Goal: Task Accomplishment & Management: Use online tool/utility

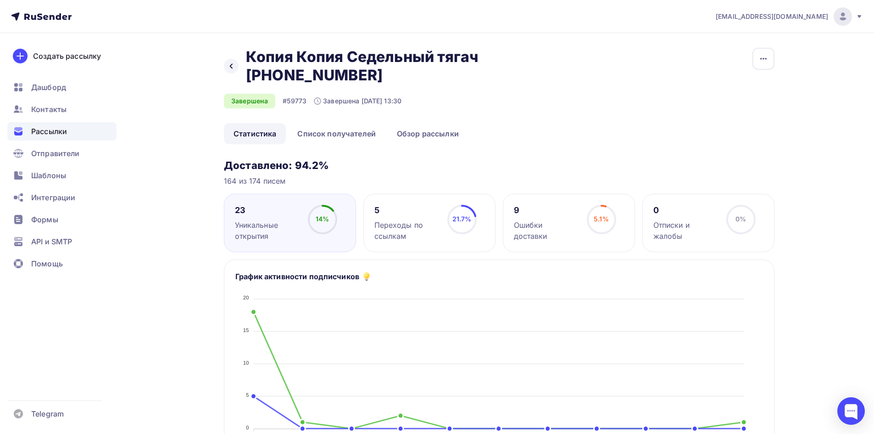
click at [73, 125] on div "Рассылки" at bounding box center [61, 131] width 109 height 18
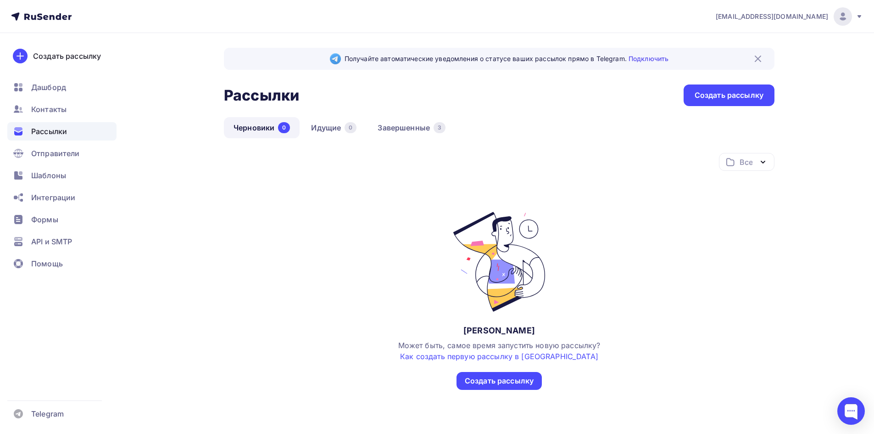
click at [101, 123] on div "Рассылки" at bounding box center [61, 131] width 109 height 18
click at [399, 124] on link "Завершенные 3" at bounding box center [411, 127] width 87 height 21
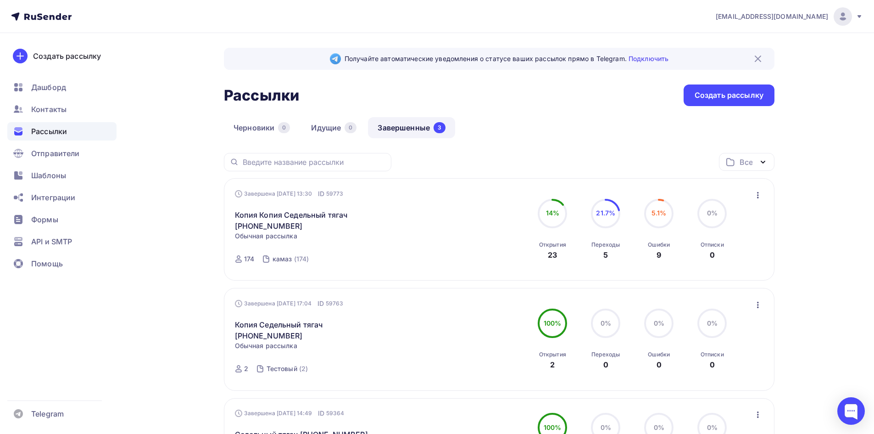
click at [761, 198] on icon "button" at bounding box center [758, 195] width 11 height 11
click at [754, 257] on div "Копировать в новую" at bounding box center [716, 255] width 94 height 11
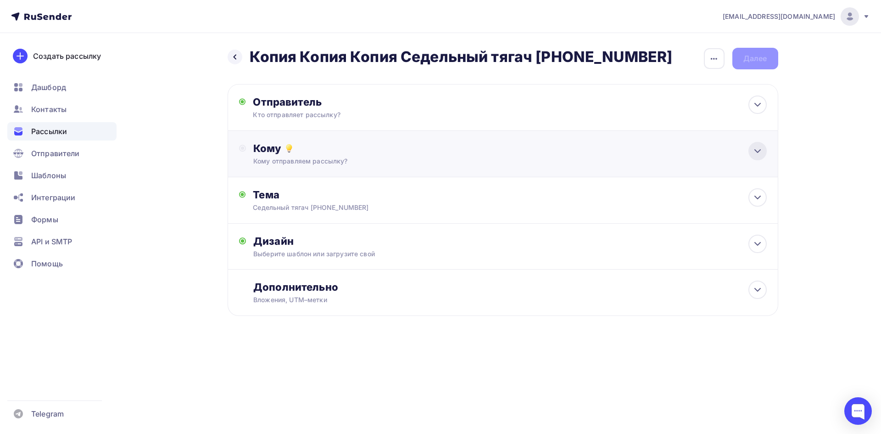
click at [766, 152] on div at bounding box center [758, 151] width 18 height 18
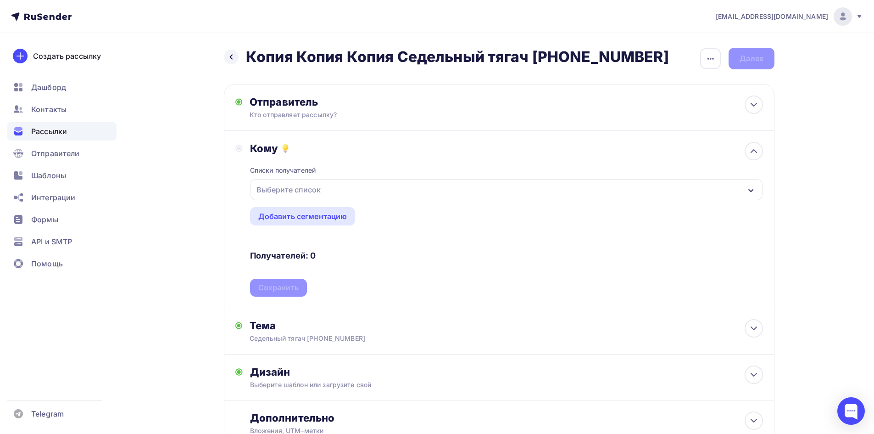
click at [365, 194] on div "Выберите список" at bounding box center [507, 189] width 512 height 21
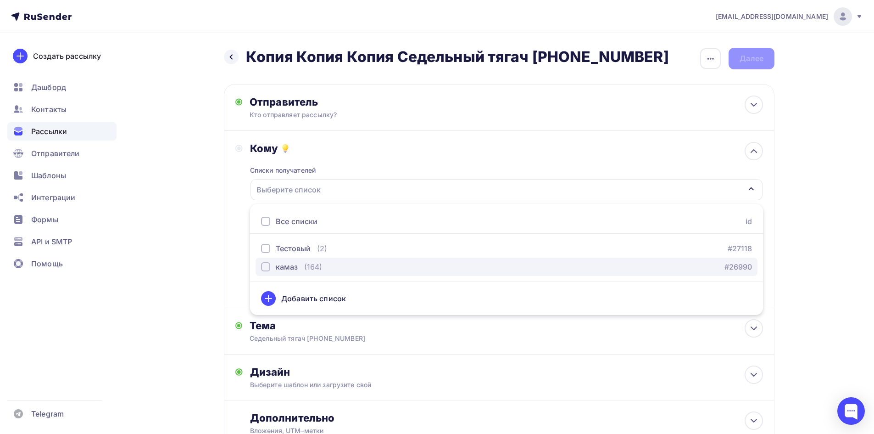
click at [291, 269] on div "камаз" at bounding box center [287, 266] width 22 height 11
click at [239, 198] on div "Кому Списки получателей камаз Все списки id Тестовый (2) #27118 камаз (164) #26…" at bounding box center [499, 219] width 528 height 155
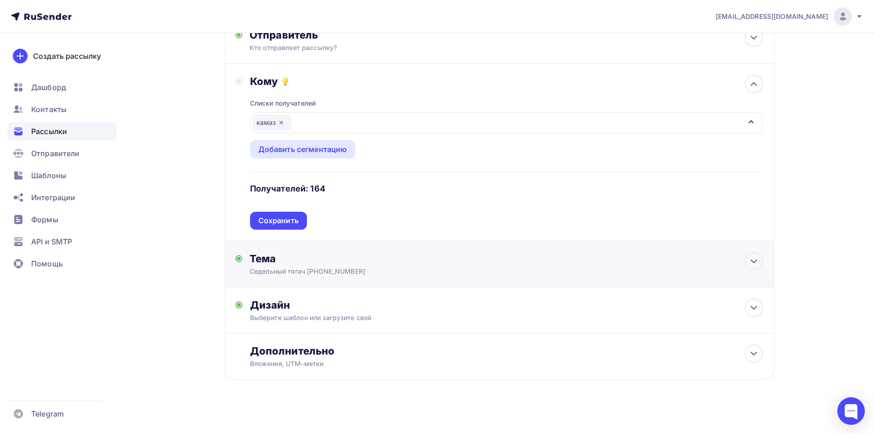
scroll to position [72, 0]
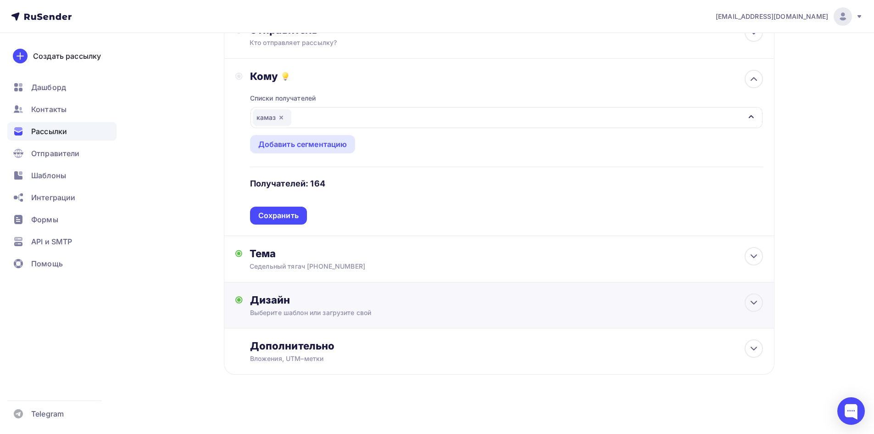
click at [327, 306] on div "Дизайн" at bounding box center [506, 299] width 513 height 13
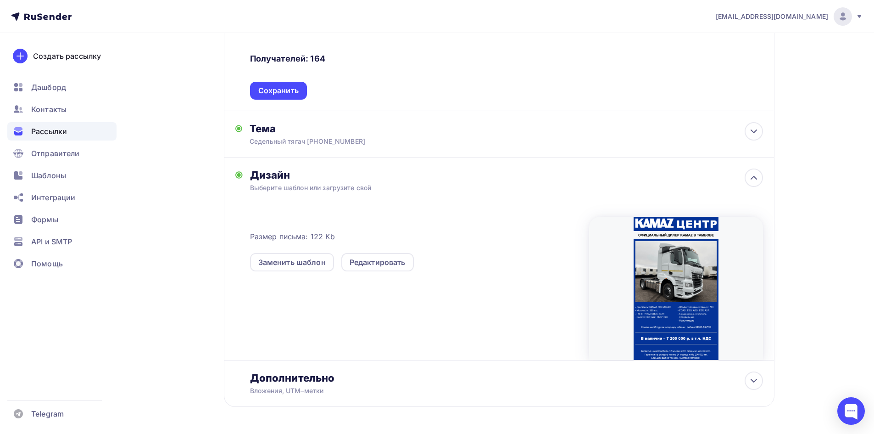
scroll to position [210, 0]
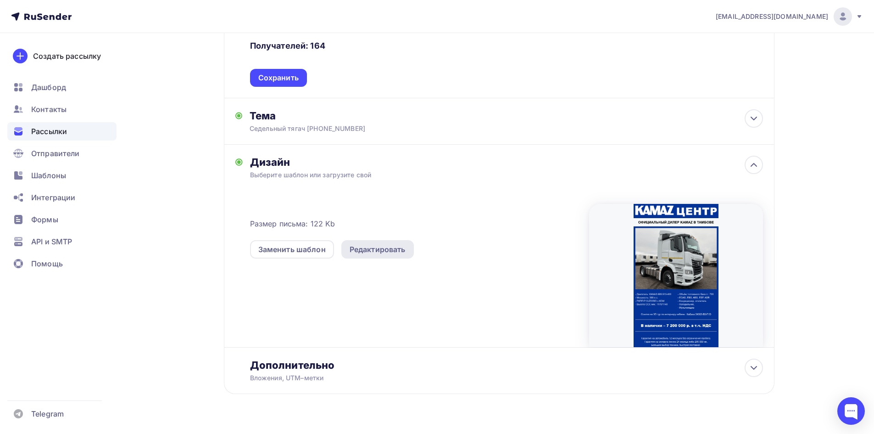
click at [385, 250] on div "Редактировать" at bounding box center [378, 249] width 56 height 11
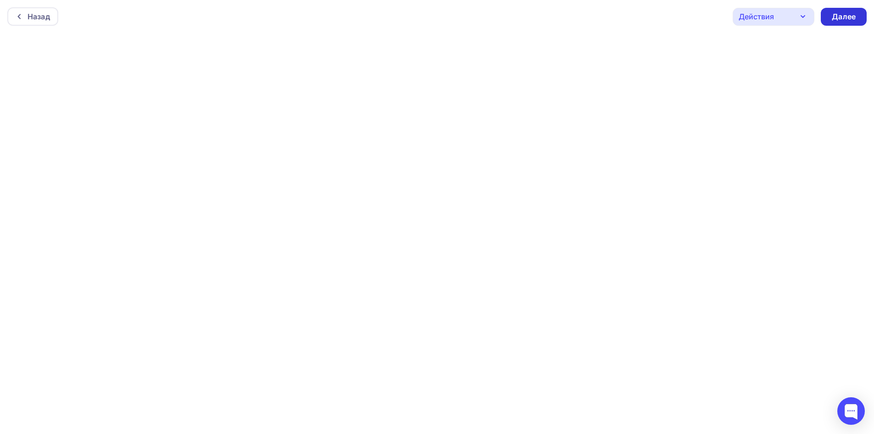
click at [842, 12] on div "Далее" at bounding box center [844, 16] width 24 height 11
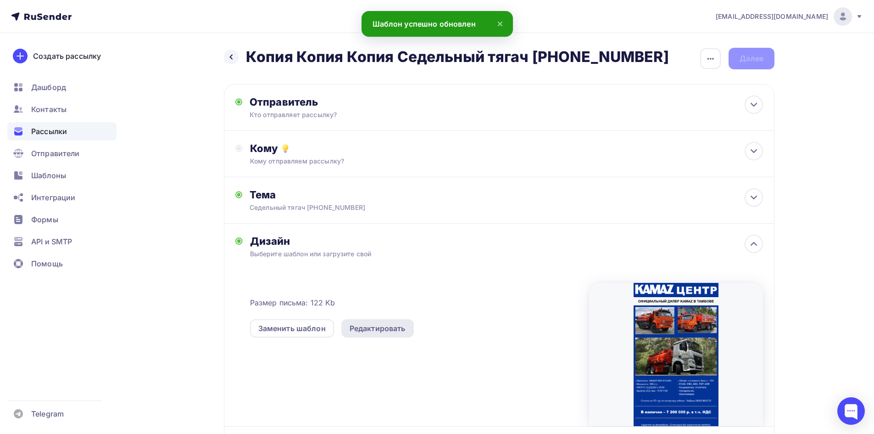
click at [377, 328] on div "Редактировать" at bounding box center [378, 328] width 56 height 11
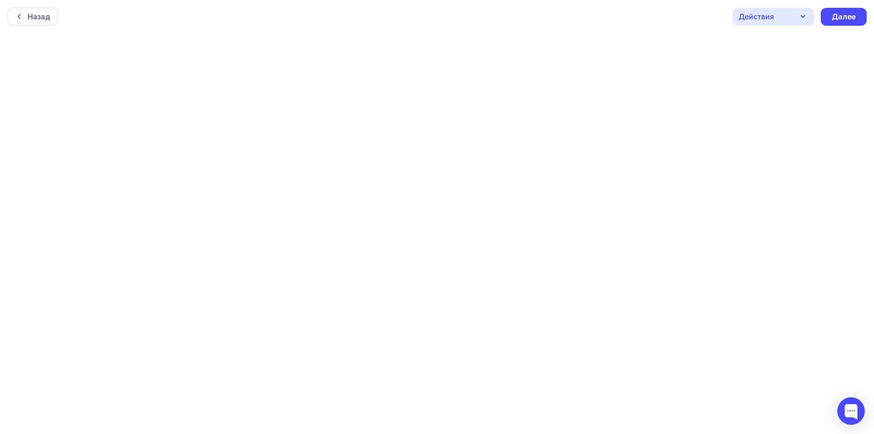
scroll to position [2, 0]
click at [792, 18] on div "Действия" at bounding box center [774, 15] width 82 height 18
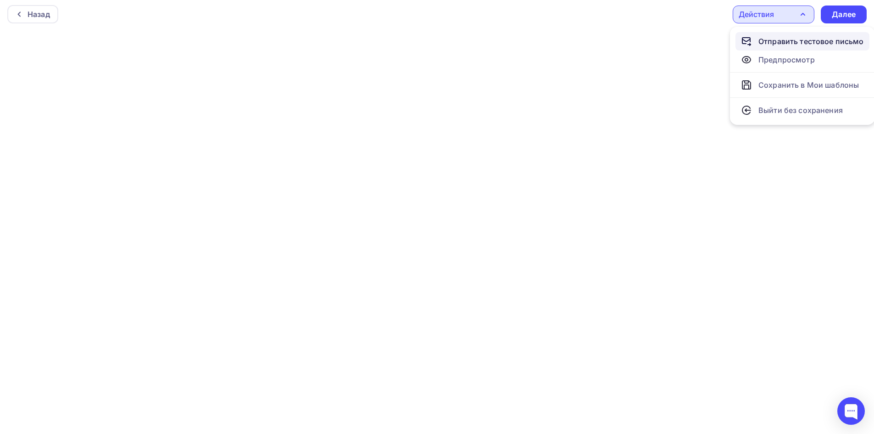
click at [770, 43] on div "Отправить тестовое письмо" at bounding box center [812, 41] width 106 height 11
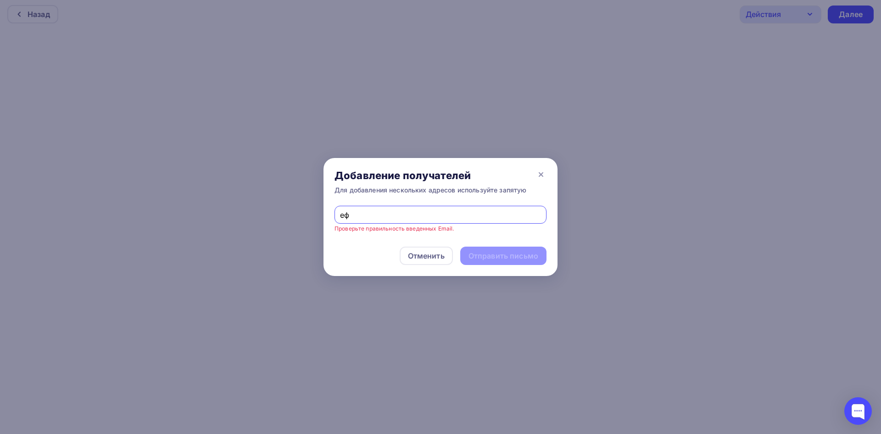
type input "е"
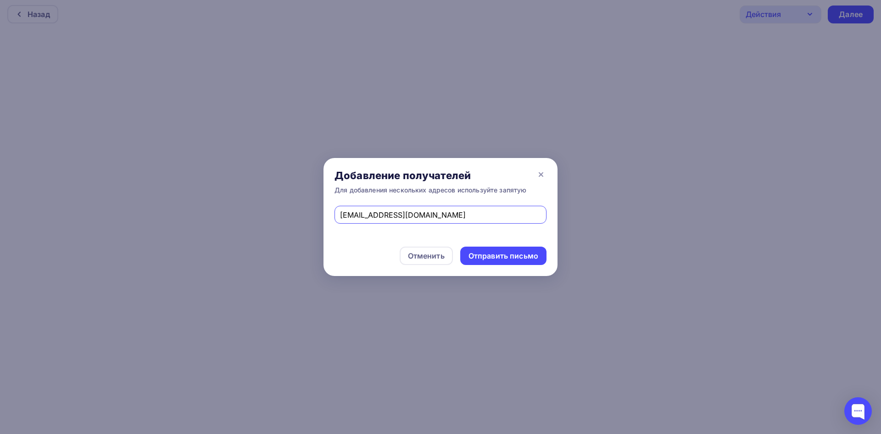
type input "[EMAIL_ADDRESS][DOMAIN_NAME]"
click at [475, 251] on div "Отправить письмо" at bounding box center [504, 256] width 70 height 11
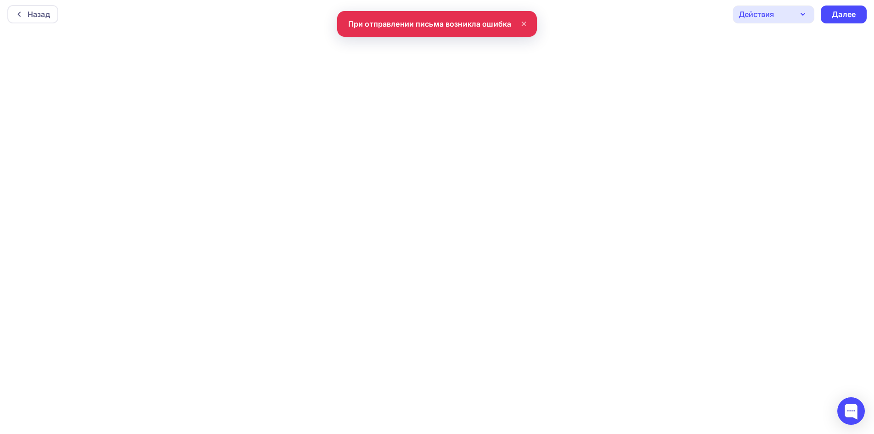
click at [750, 13] on div "Действия" at bounding box center [756, 14] width 35 height 11
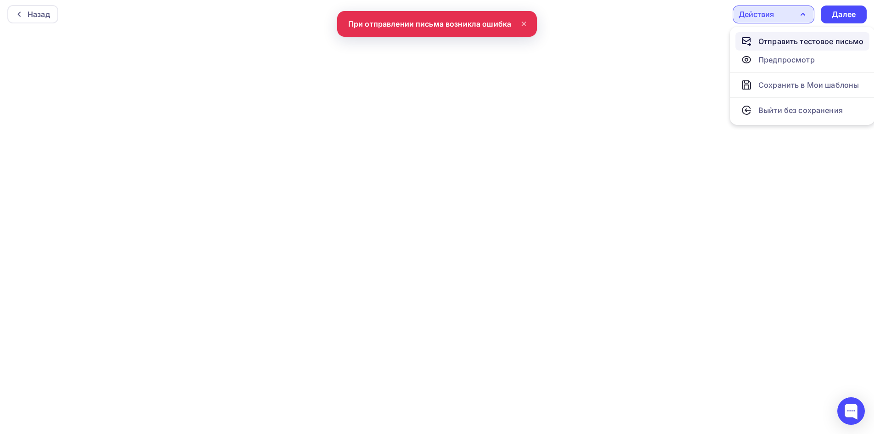
click at [767, 43] on div "Отправить тестовое письмо" at bounding box center [812, 41] width 106 height 11
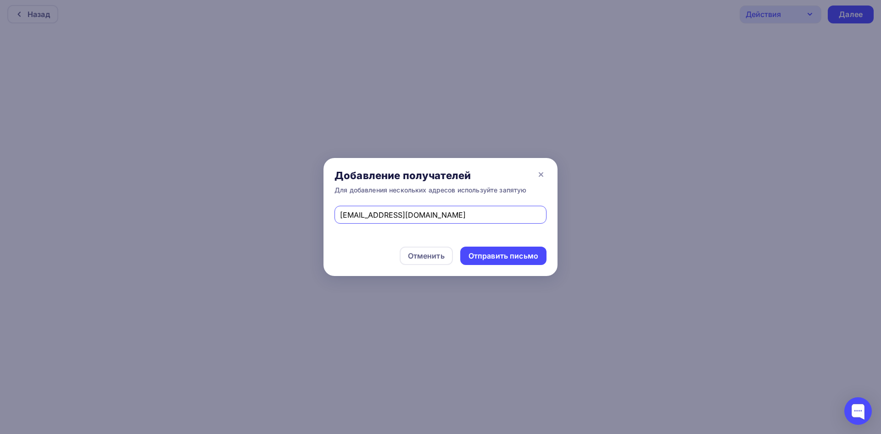
drag, startPoint x: 430, startPoint y: 213, endPoint x: 312, endPoint y: 215, distance: 118.4
click at [314, 215] on div "Добавление получателей Для добавления нескольких адресов используйте запятую [E…" at bounding box center [440, 217] width 881 height 434
click at [509, 253] on div "Отправить письмо" at bounding box center [504, 256] width 70 height 11
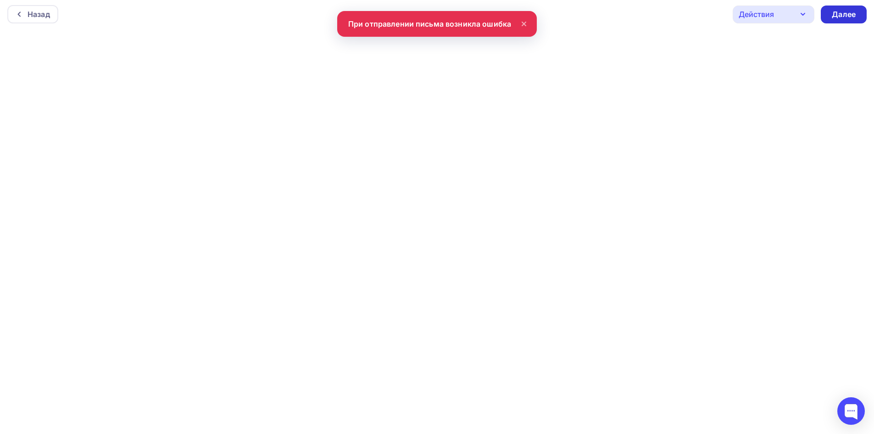
click at [834, 11] on div "Далее" at bounding box center [844, 14] width 24 height 11
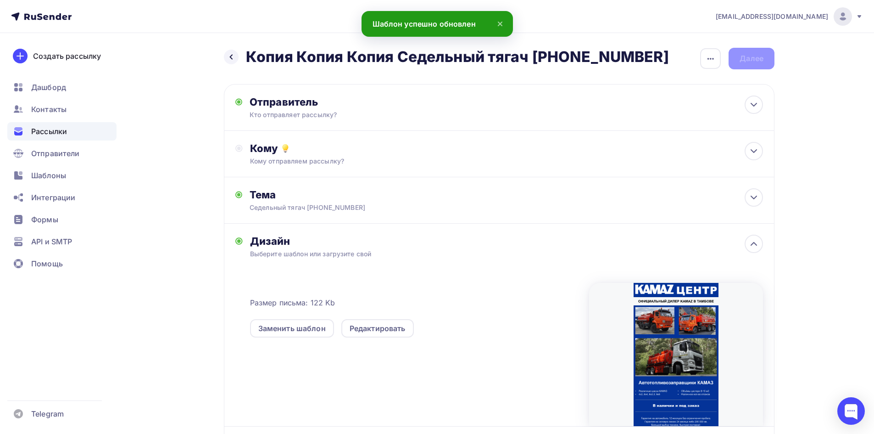
click at [556, 240] on div "Дизайн" at bounding box center [506, 241] width 513 height 13
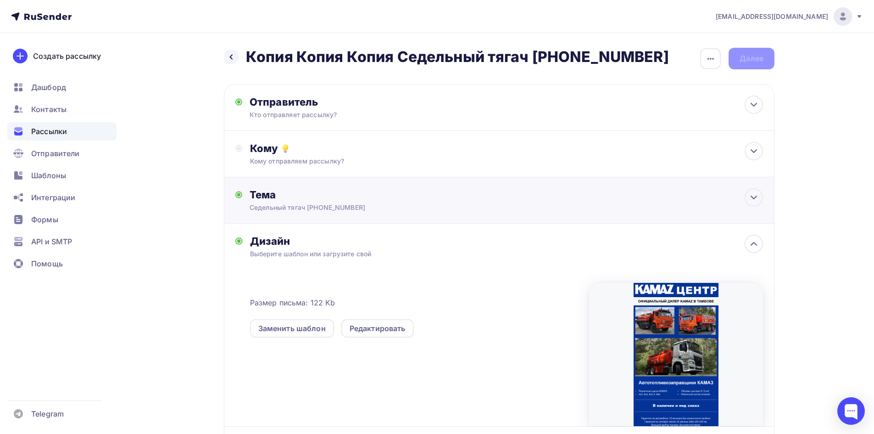
drag, startPoint x: 749, startPoint y: 248, endPoint x: 736, endPoint y: 193, distance: 56.7
click at [749, 248] on icon at bounding box center [754, 243] width 11 height 11
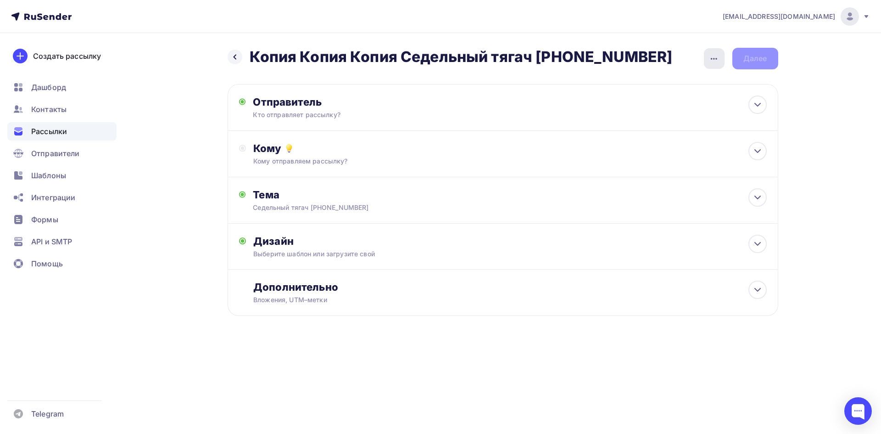
click at [714, 57] on icon "button" at bounding box center [714, 58] width 11 height 11
click at [714, 56] on icon "button" at bounding box center [714, 58] width 11 height 11
click at [413, 252] on div "Выберите шаблон или загрузите свой" at bounding box center [484, 253] width 462 height 9
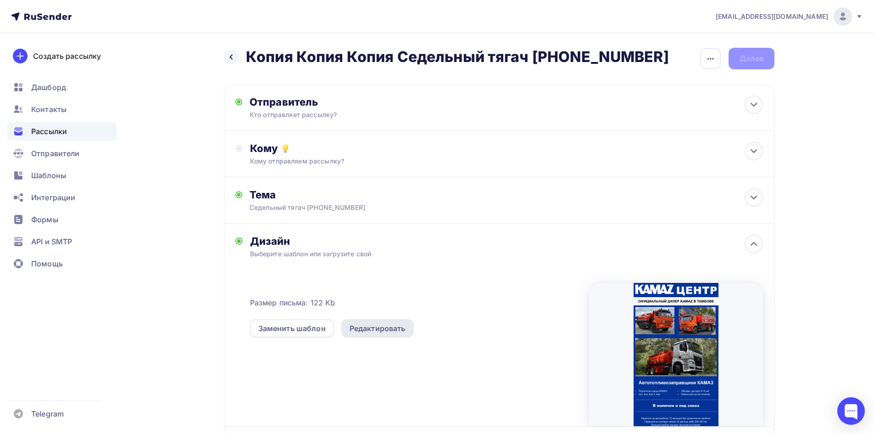
click at [394, 326] on div "Редактировать" at bounding box center [378, 328] width 56 height 11
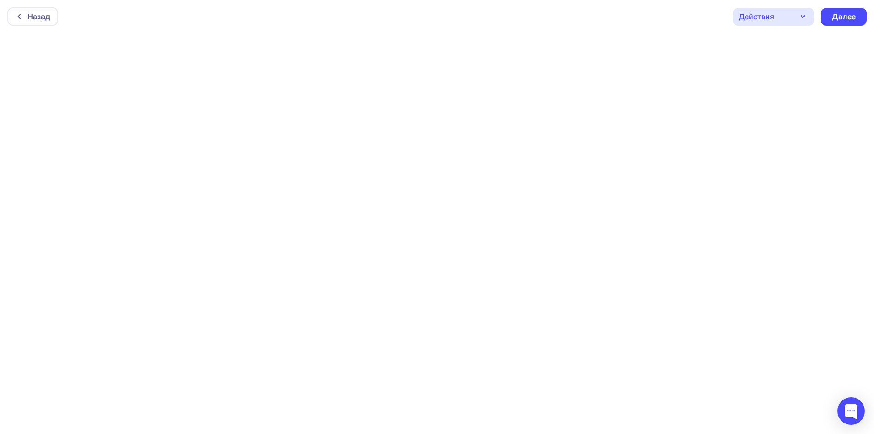
click at [767, 16] on div "Действия" at bounding box center [756, 16] width 35 height 11
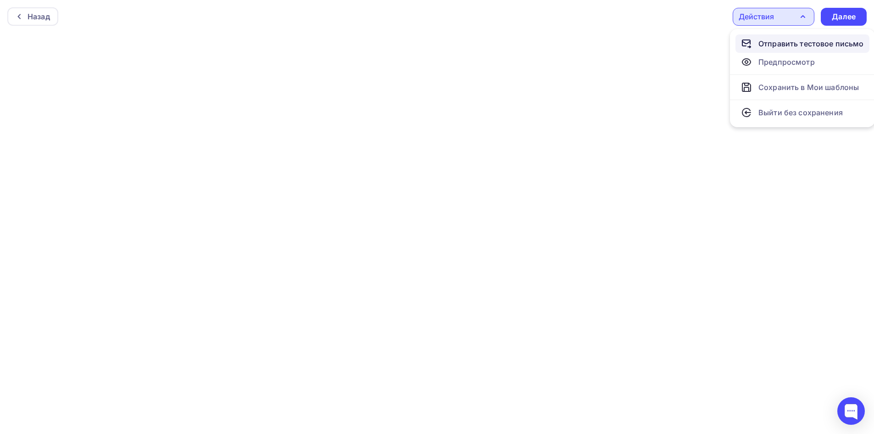
click at [772, 47] on div "Отправить тестовое письмо" at bounding box center [812, 43] width 106 height 11
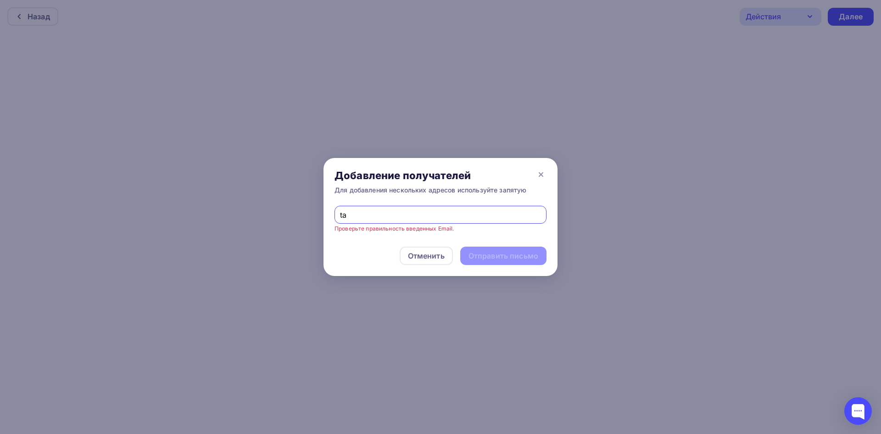
type input "[EMAIL_ADDRESS][DOMAIN_NAME]"
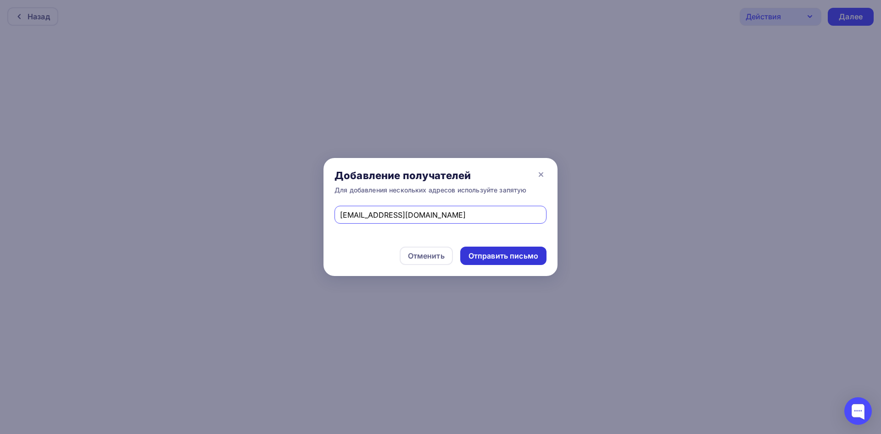
click at [492, 255] on div "Отправить письмо" at bounding box center [504, 256] width 70 height 11
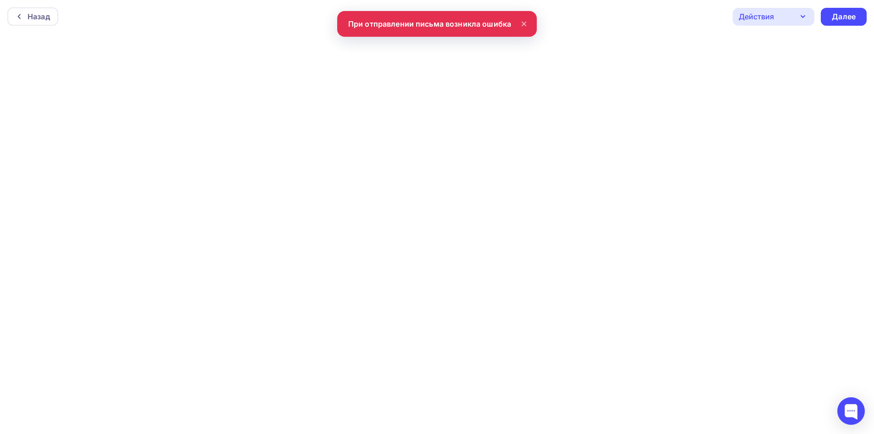
click at [481, 26] on div "Назад Действия Отправить тестовое письмо Предпросмотр Сохранить в Мои шаблоны В…" at bounding box center [437, 16] width 874 height 33
click at [844, 401] on div at bounding box center [852, 411] width 28 height 28
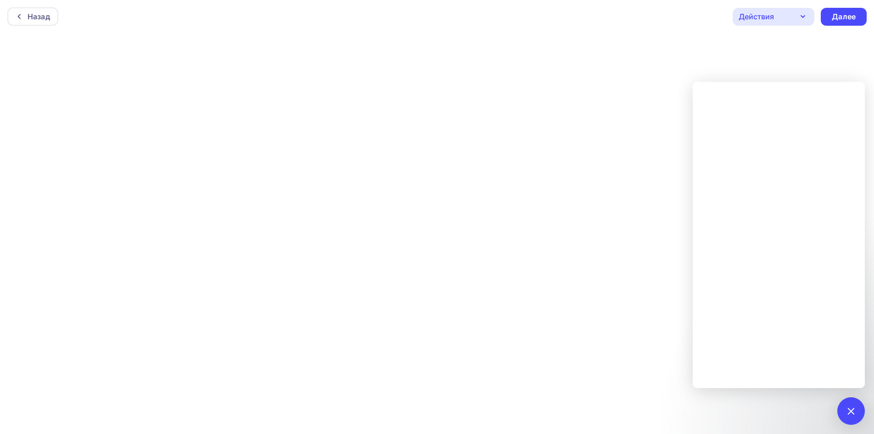
drag, startPoint x: 517, startPoint y: 28, endPoint x: 583, endPoint y: 30, distance: 66.6
click at [517, 28] on div "Назад Действия Отправить тестовое письмо Предпросмотр Сохранить в Мои шаблоны В…" at bounding box center [437, 16] width 874 height 33
click at [834, 22] on div "Далее" at bounding box center [844, 17] width 46 height 18
